Goal: Task Accomplishment & Management: Manage account settings

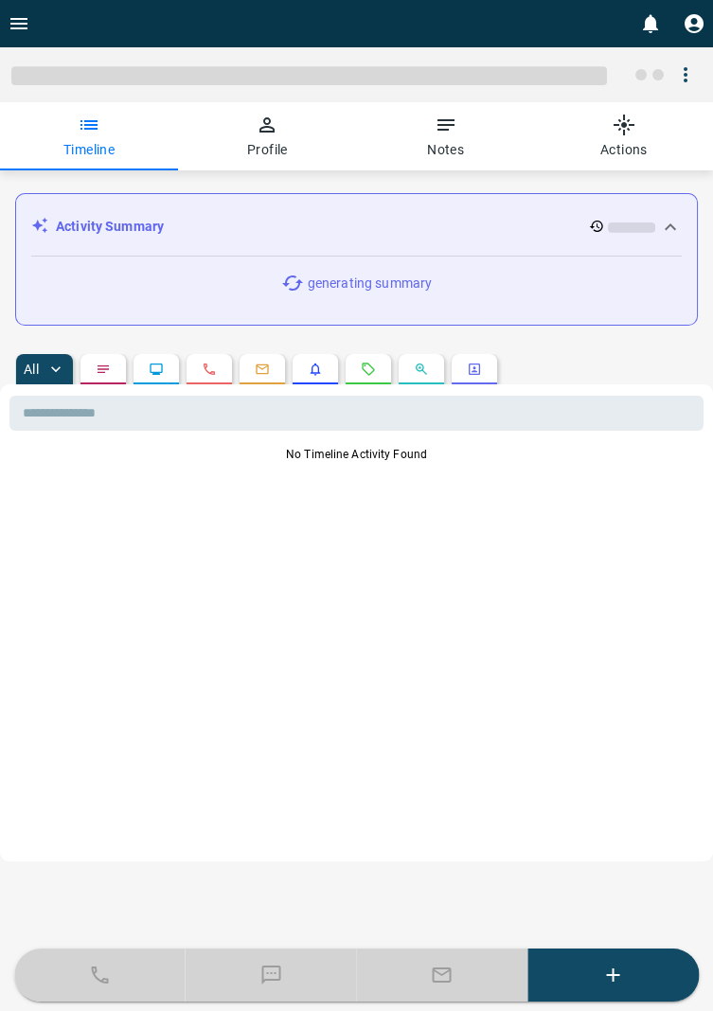
click at [27, 22] on icon "Open drawer" at bounding box center [19, 23] width 23 height 23
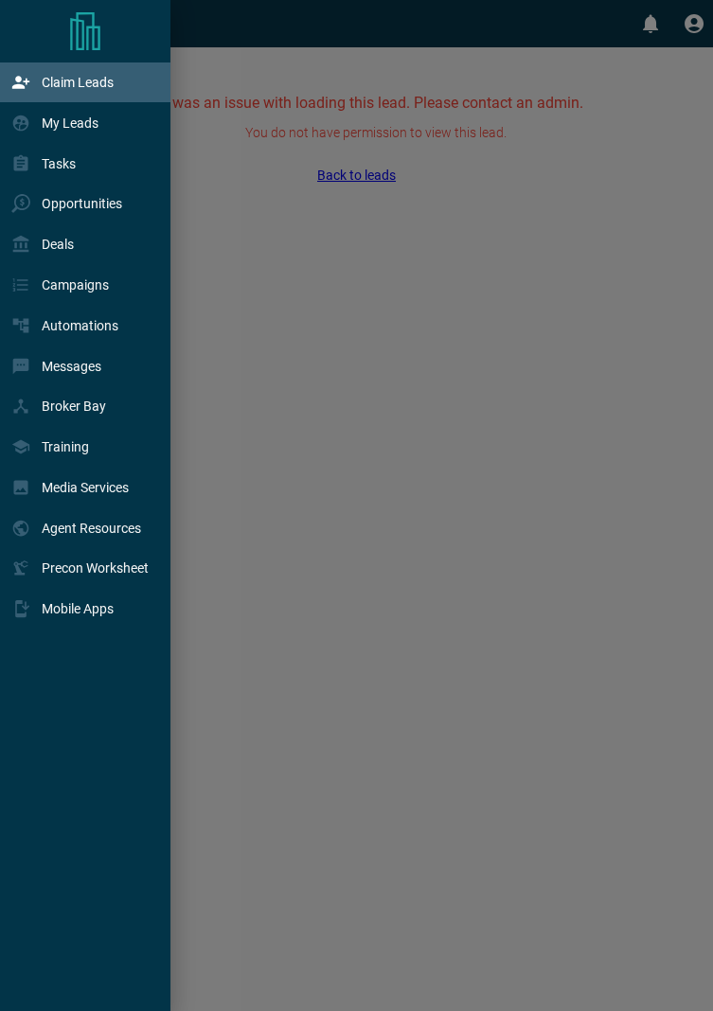
click at [113, 86] on p "Claim Leads" at bounding box center [78, 82] width 72 height 15
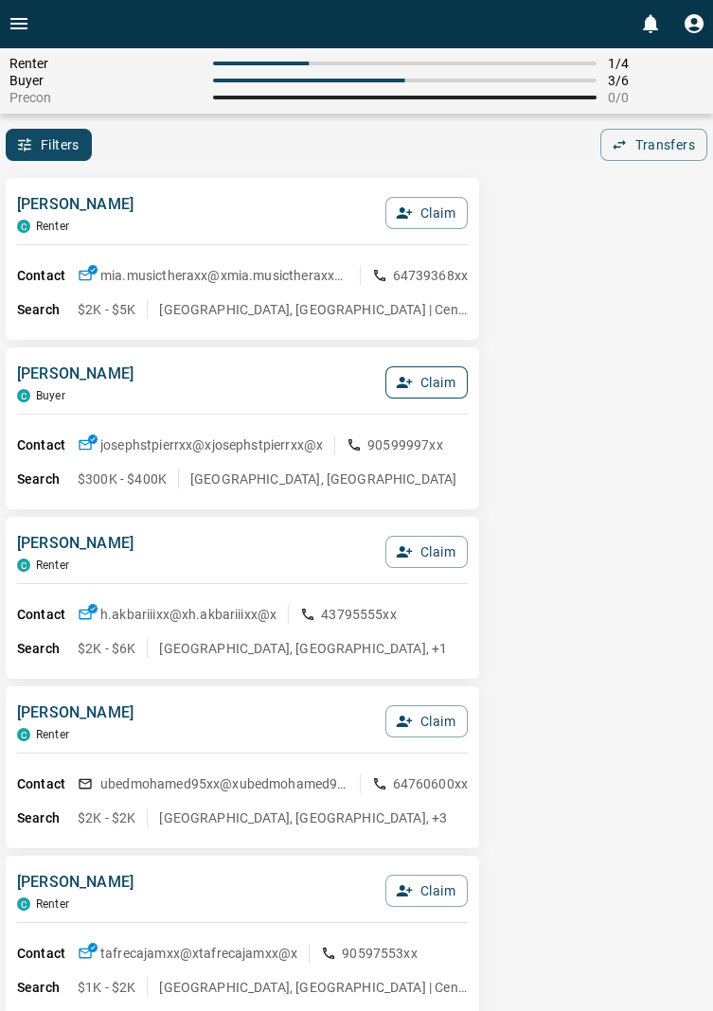
click at [440, 388] on button "Claim" at bounding box center [426, 383] width 82 height 32
click at [440, 388] on button "Confirm Claim" at bounding box center [399, 383] width 135 height 32
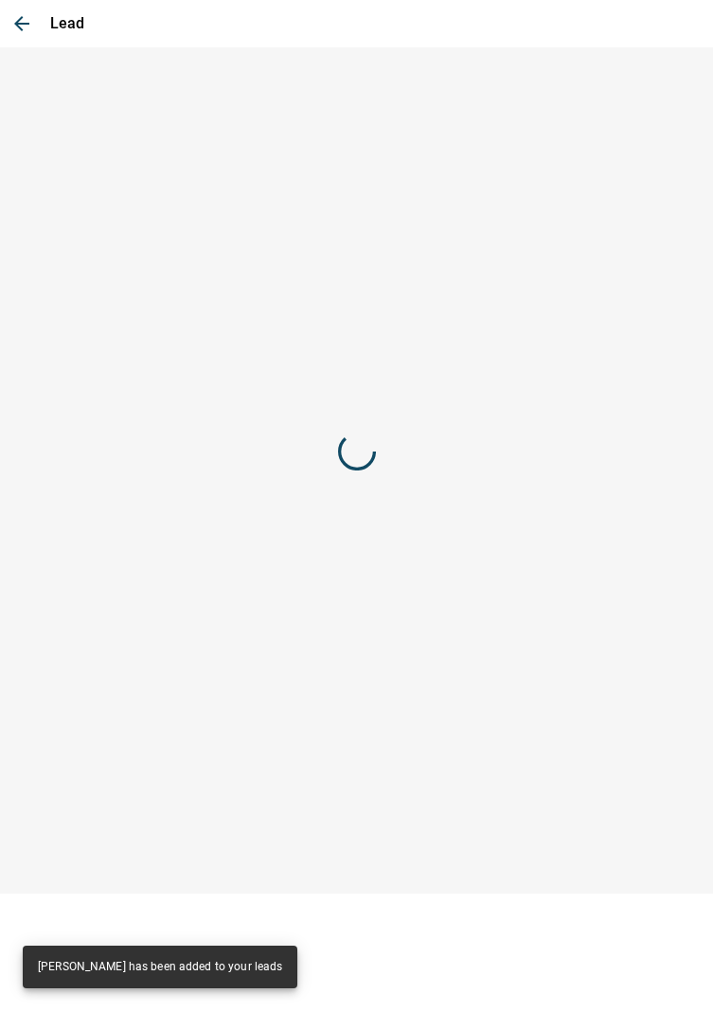
click at [419, 378] on div at bounding box center [356, 451] width 713 height 809
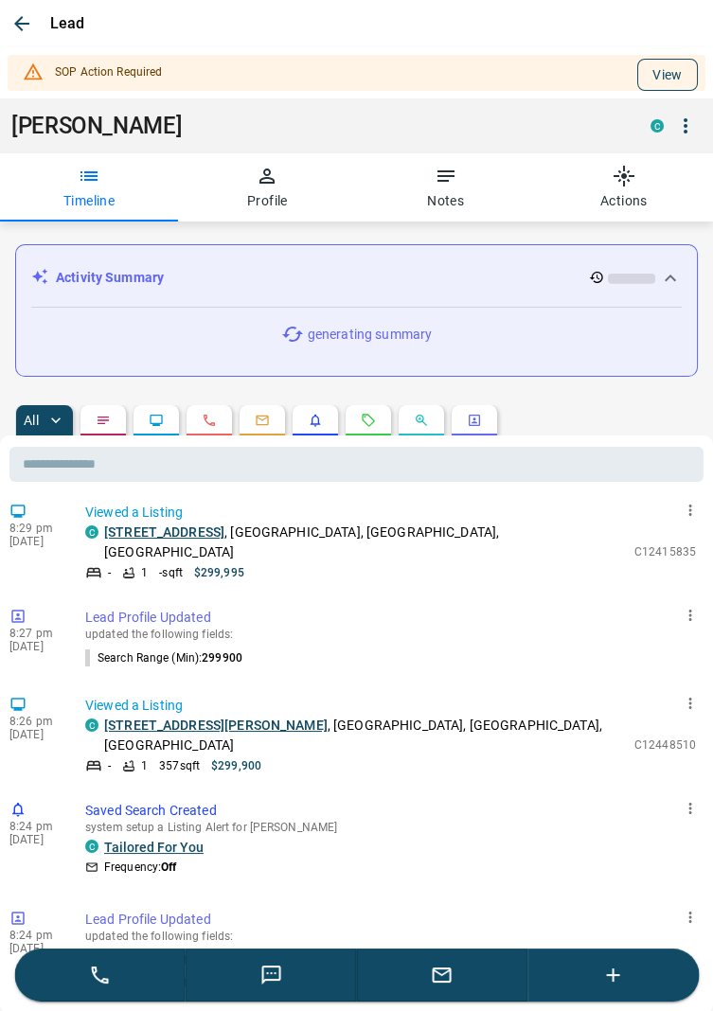
click at [673, 66] on button "View" at bounding box center [667, 75] width 61 height 32
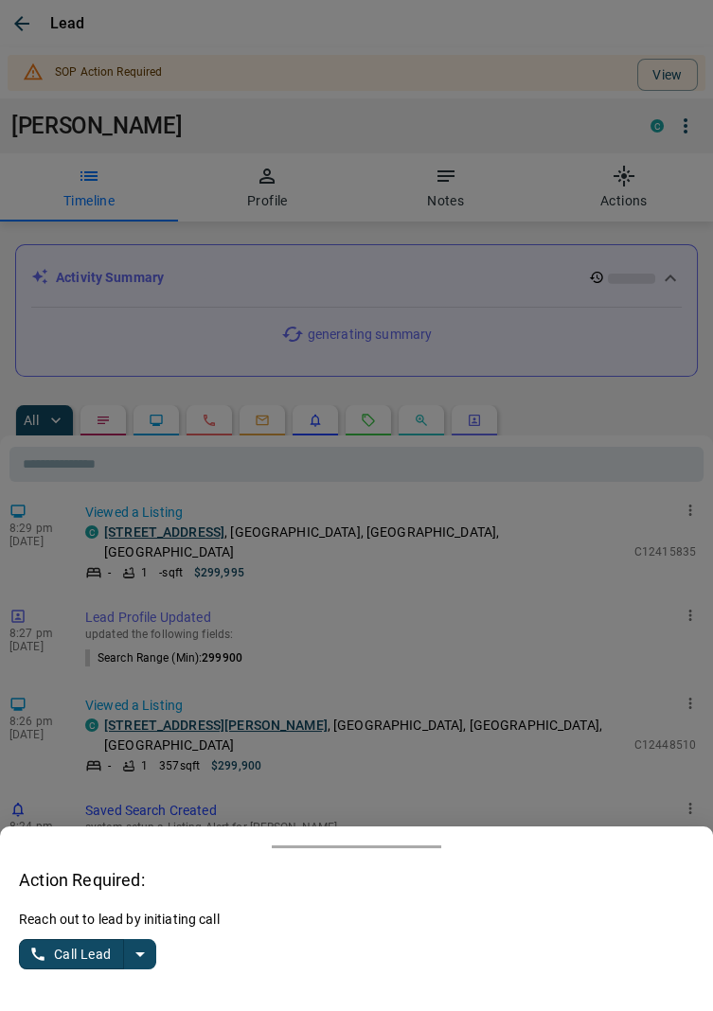
click at [153, 957] on button "split button" at bounding box center [140, 954] width 32 height 30
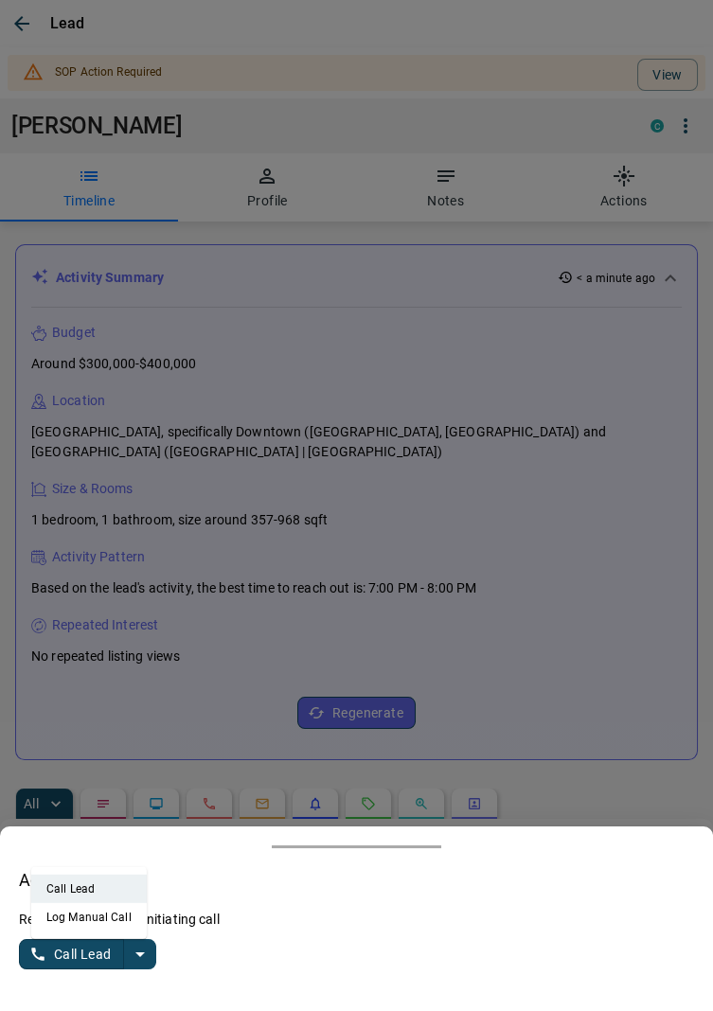
click at [113, 914] on li "Log Manual Call" at bounding box center [89, 917] width 116 height 28
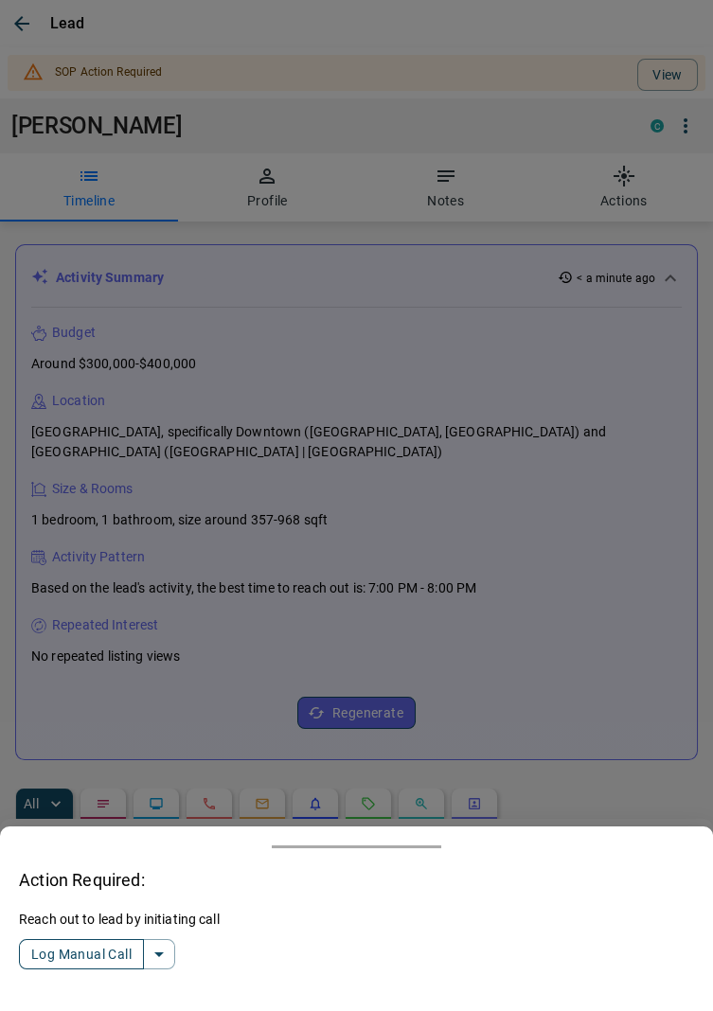
click at [62, 943] on button "Log Manual Call" at bounding box center [81, 954] width 125 height 30
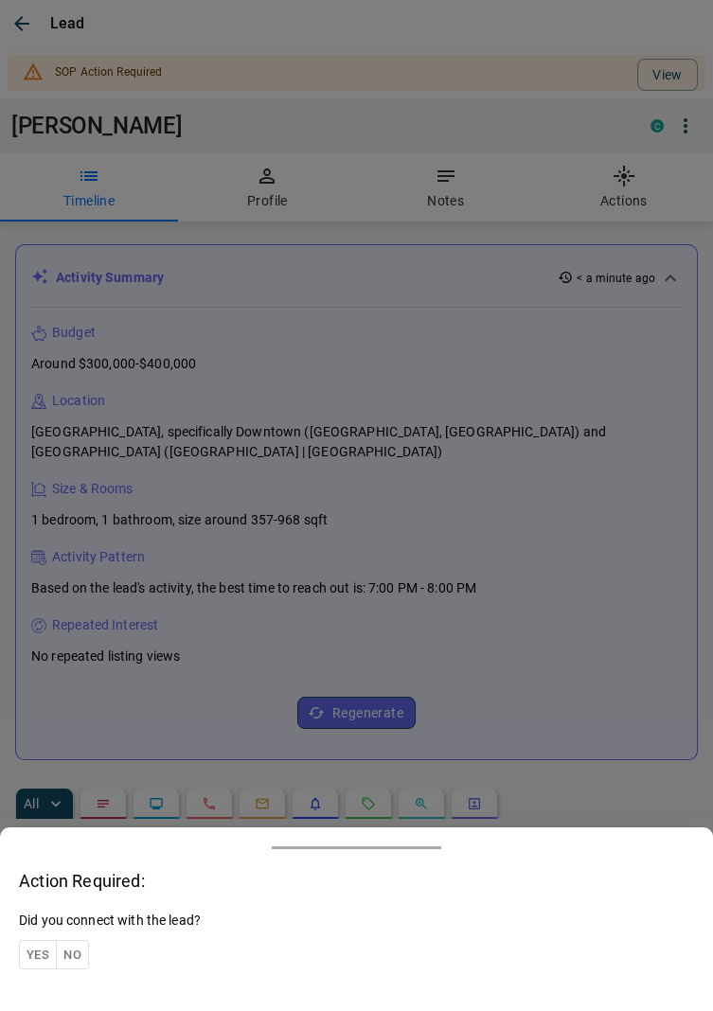
click at [42, 941] on button "Yes" at bounding box center [38, 954] width 38 height 29
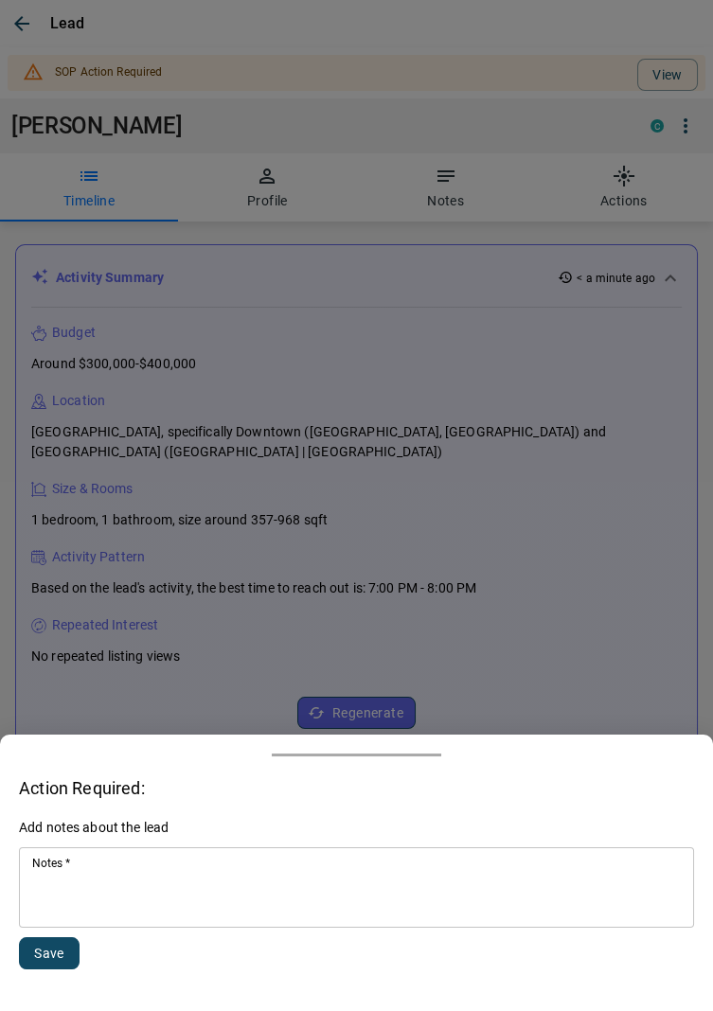
click at [138, 899] on textarea "Notes   *" at bounding box center [356, 888] width 649 height 64
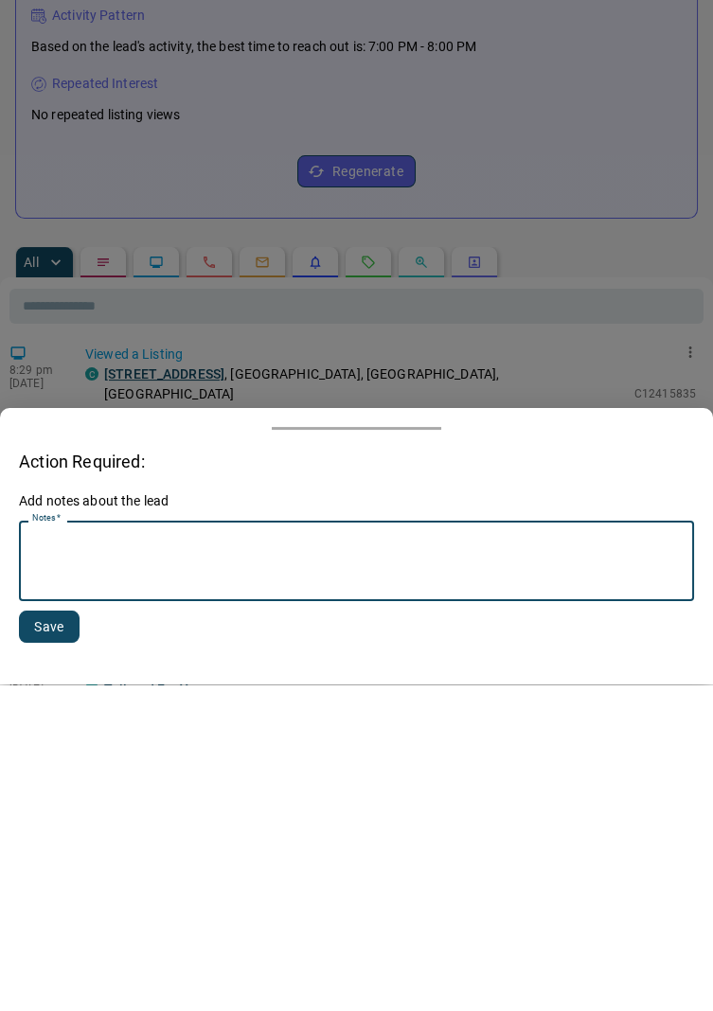
scroll to position [219, 0]
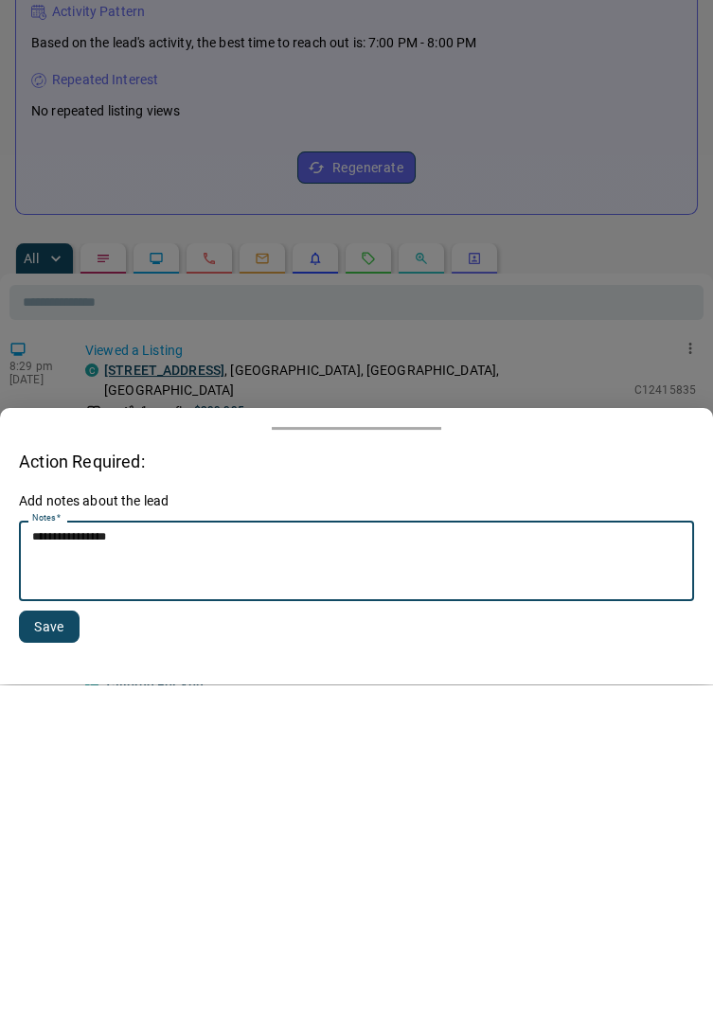
type textarea "**********"
click at [51, 952] on button "Save" at bounding box center [49, 954] width 61 height 32
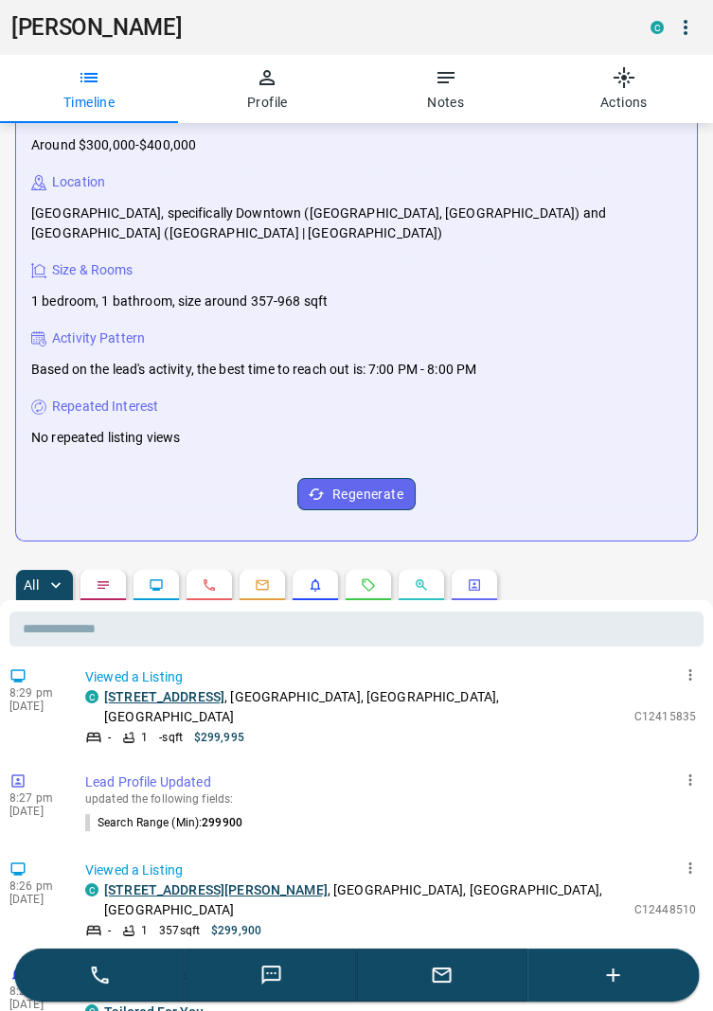
scroll to position [0, 0]
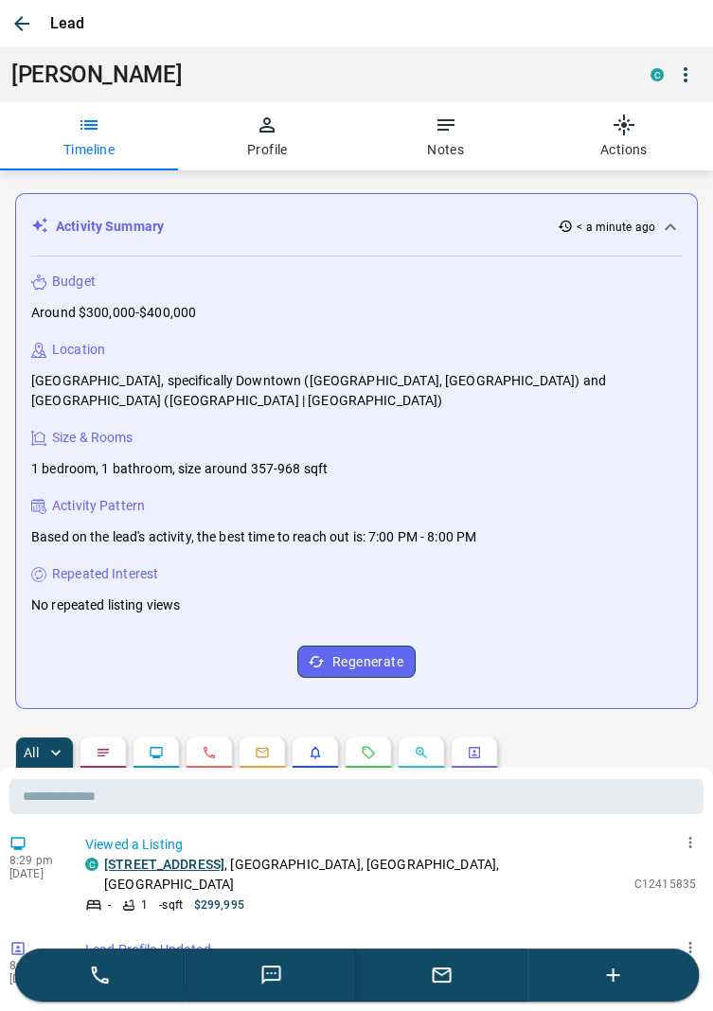
click at [28, 24] on icon "button" at bounding box center [21, 23] width 15 height 15
